Goal: Information Seeking & Learning: Compare options

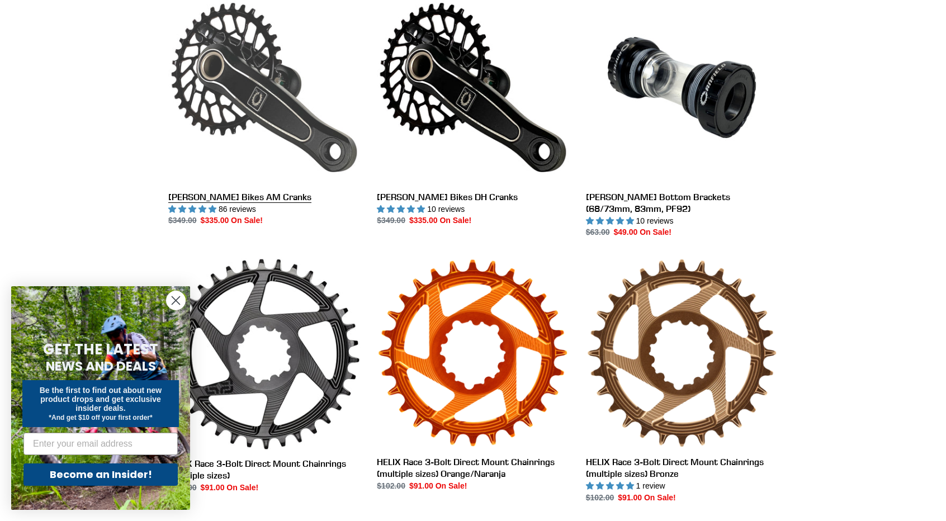
click at [302, 136] on link "[PERSON_NAME] Bikes AM Cranks" at bounding box center [264, 109] width 192 height 235
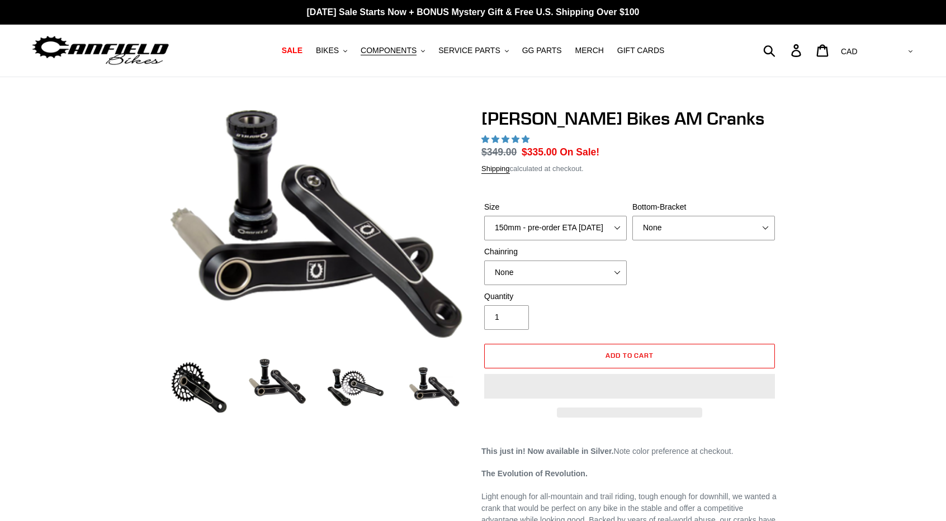
select select "highest-rating"
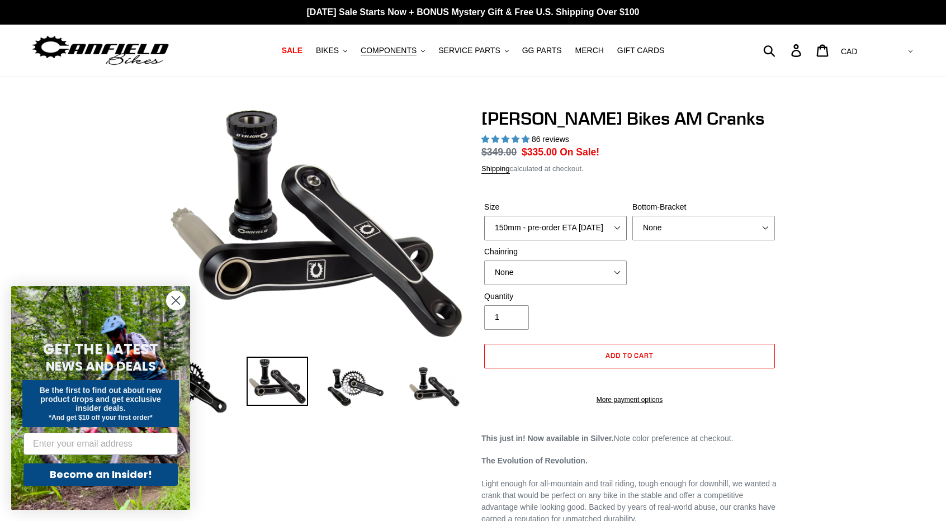
click at [567, 225] on select "150mm - pre-order ETA 9/30/25 155mm - pre-order ETA 9/30/25 160mm - pre-order E…" at bounding box center [555, 228] width 143 height 25
click at [669, 230] on select "None BSA Threaded 68/73mm Press Fit PF92" at bounding box center [703, 228] width 143 height 25
click at [632, 216] on select "None BSA Threaded 68/73mm Press Fit PF92" at bounding box center [703, 228] width 143 height 25
click at [693, 234] on select "None BSA Threaded 68/73mm Press Fit PF92" at bounding box center [703, 228] width 143 height 25
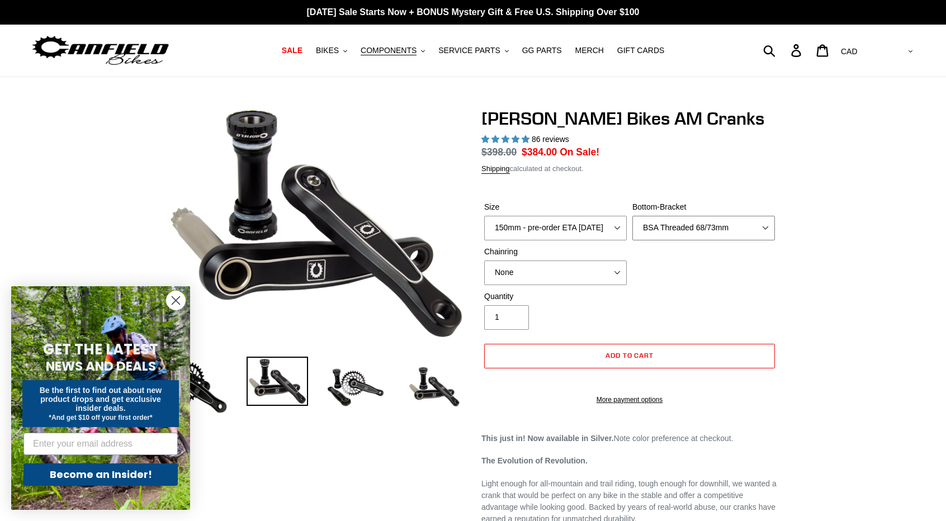
select select "None"
click at [632, 216] on select "None BSA Threaded 68/73mm Press Fit PF92" at bounding box center [703, 228] width 143 height 25
click at [577, 270] on select "None 30t Round (Boost 148) 30t Oval (Boost 148) 32t Round (Boost 148) 32t Oval …" at bounding box center [555, 273] width 143 height 25
click at [758, 274] on div "Size 150mm - pre-order ETA 9/30/25 155mm - pre-order ETA 9/30/25 160mm - pre-or…" at bounding box center [629, 245] width 296 height 89
click at [614, 227] on select "150mm - pre-order ETA 9/30/25 155mm - pre-order ETA 9/30/25 160mm - pre-order E…" at bounding box center [555, 228] width 143 height 25
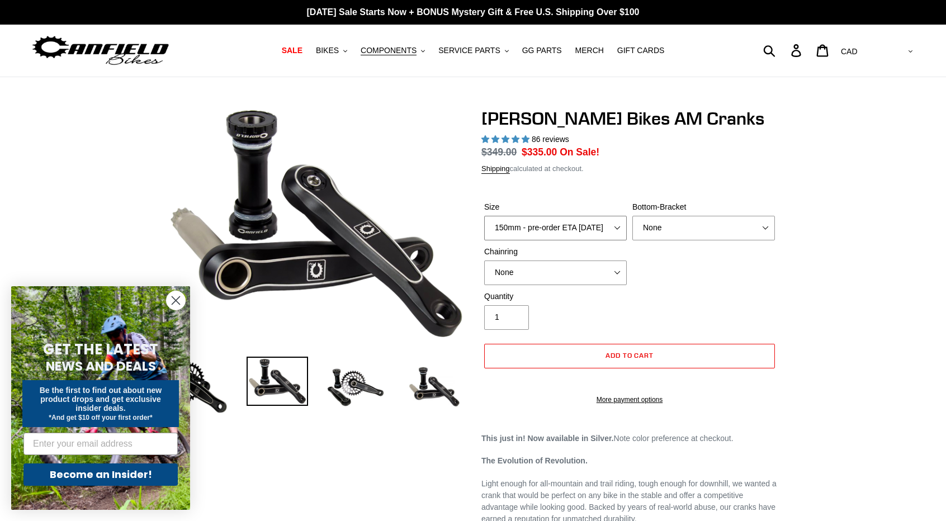
click at [614, 227] on select "150mm - pre-order ETA 9/30/25 155mm - pre-order ETA 9/30/25 160mm - pre-order E…" at bounding box center [555, 228] width 143 height 25
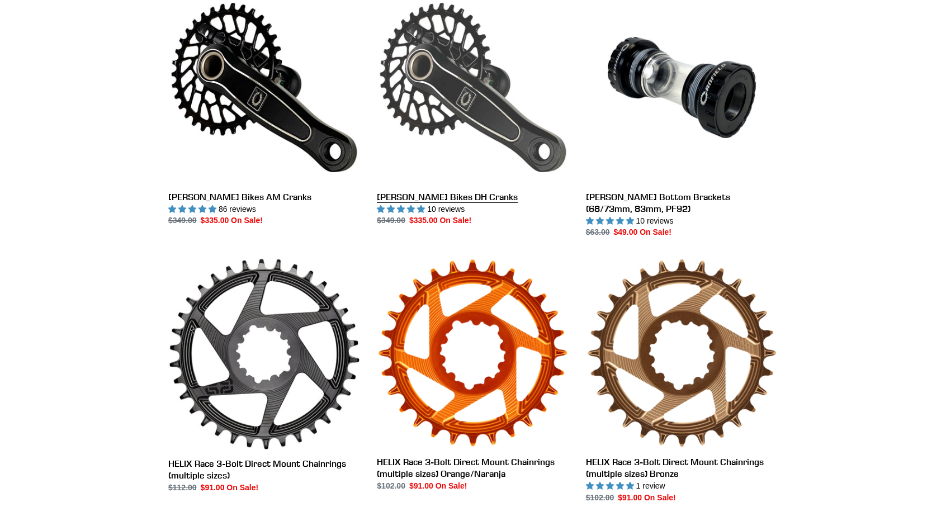
scroll to position [335, 0]
click at [460, 72] on link "[PERSON_NAME] Bikes DH Cranks" at bounding box center [473, 109] width 192 height 235
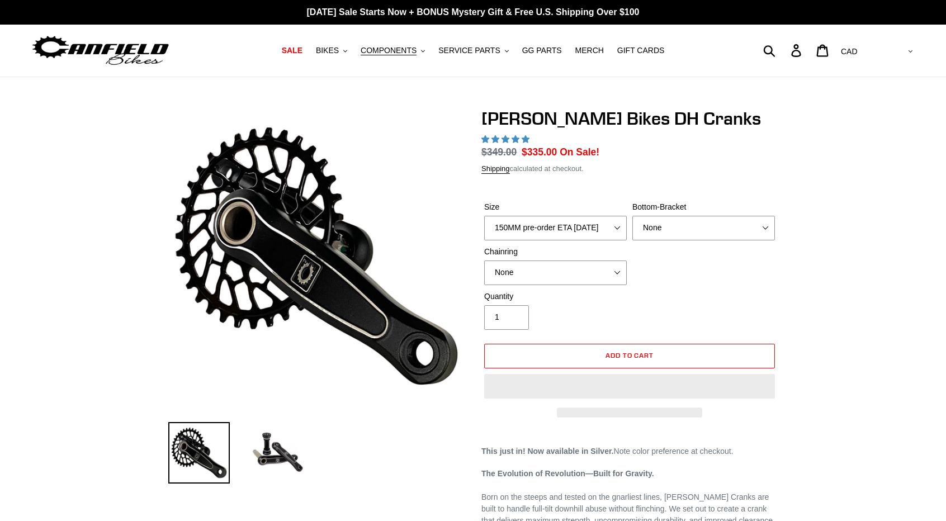
select select "highest-rating"
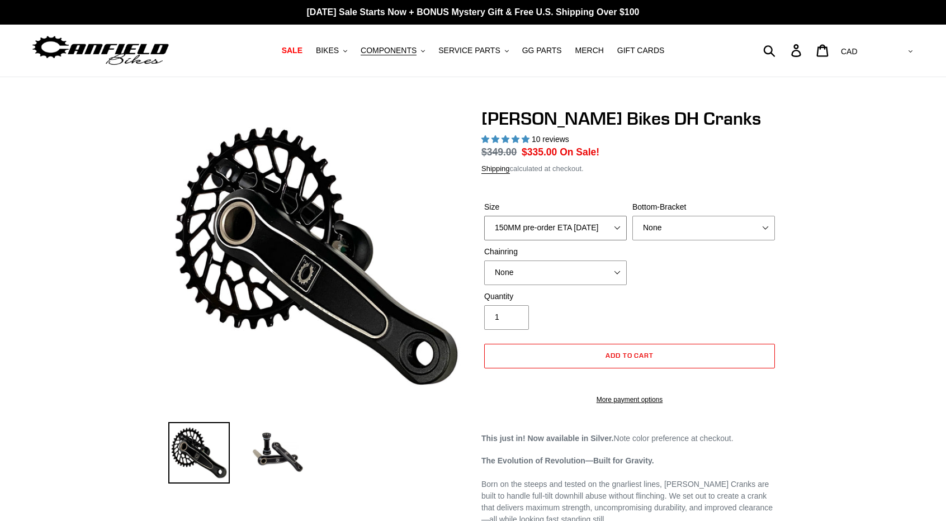
click at [552, 225] on select "150MM pre-order ETA 9/30/25 155MM pre-order ETA 9/30/25 160MM pre-order ETA 9/3…" at bounding box center [555, 228] width 143 height 25
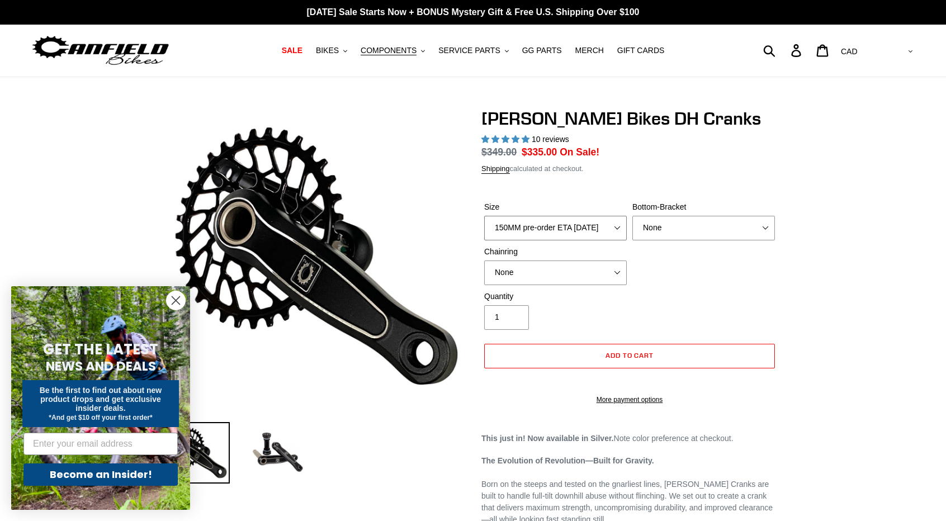
click at [552, 224] on select "150MM pre-order ETA 9/30/25 155MM pre-order ETA 9/30/25 160MM pre-order ETA 9/3…" at bounding box center [555, 228] width 143 height 25
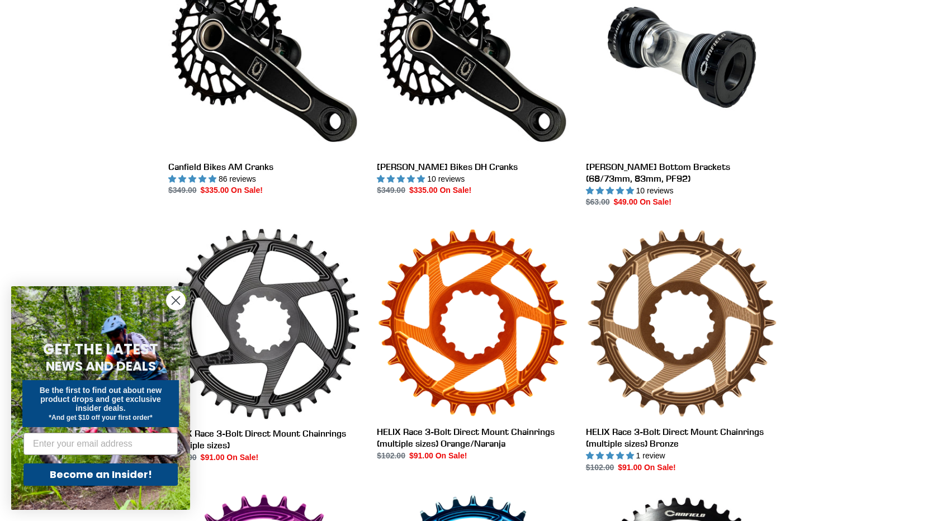
scroll to position [447, 0]
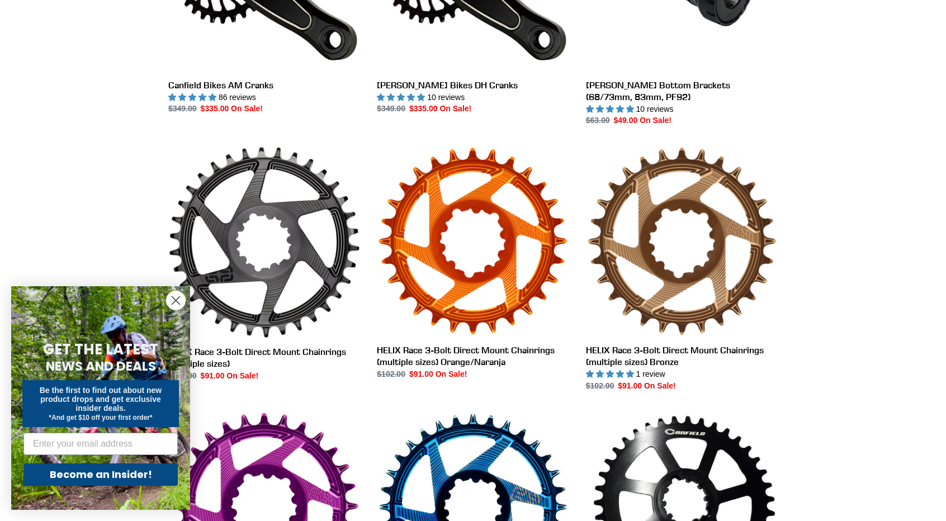
click at [172, 301] on circle "Close dialog" at bounding box center [176, 300] width 18 height 18
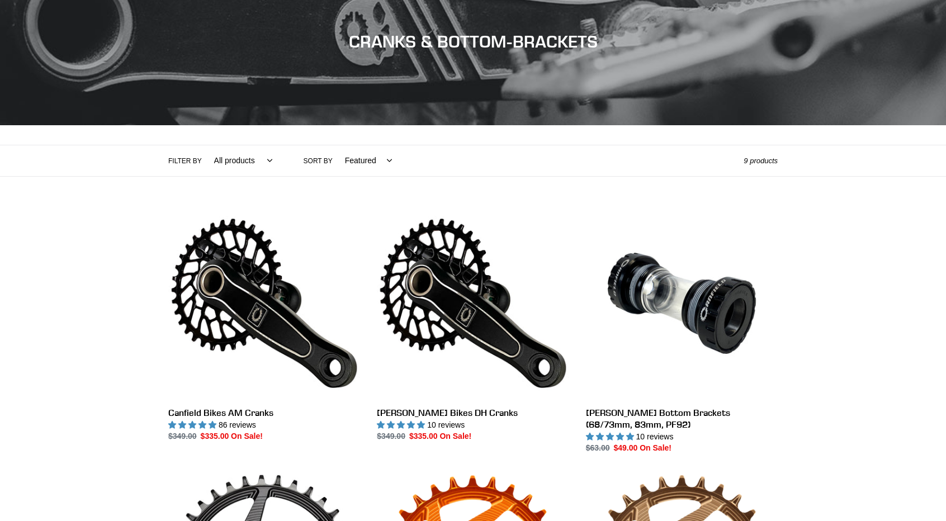
scroll to position [224, 0]
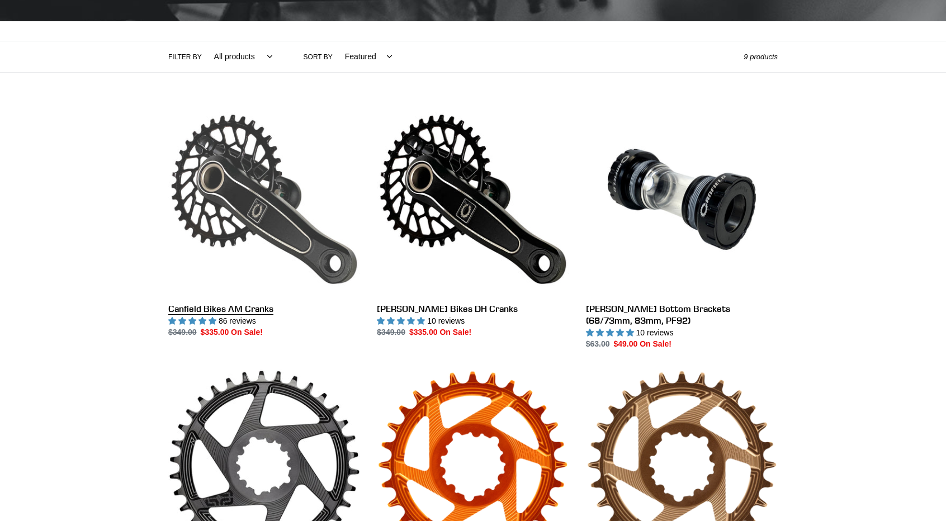
click at [233, 191] on link "Canfield Bikes AM Cranks" at bounding box center [264, 220] width 192 height 235
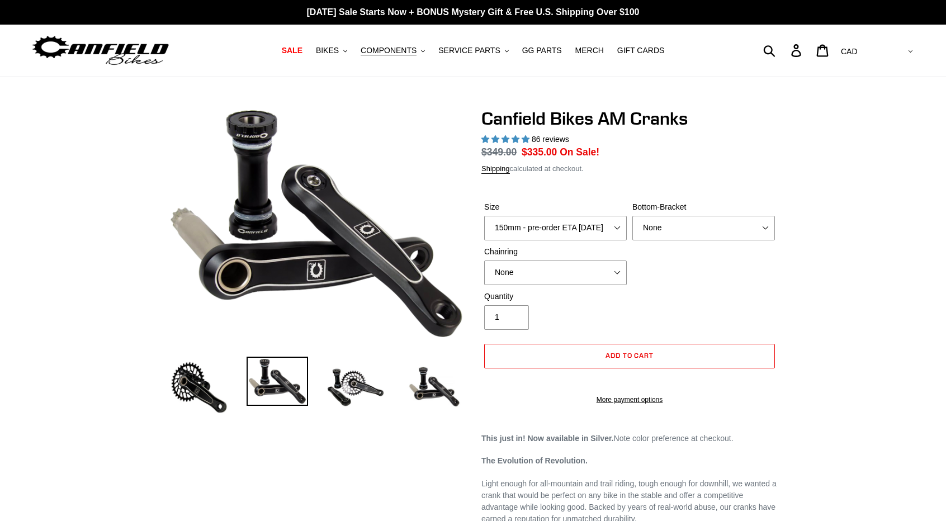
select select "highest-rating"
